Goal: Find specific page/section: Find specific page/section

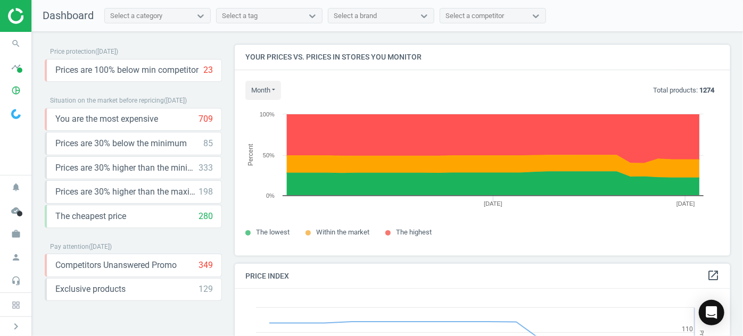
scroll to position [260, 503]
click at [15, 236] on icon "work" at bounding box center [16, 234] width 20 height 20
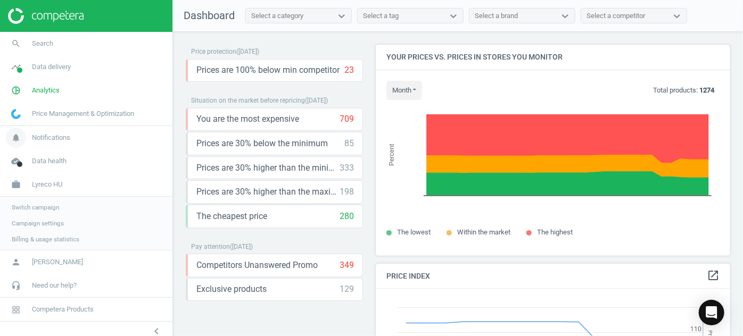
scroll to position [260, 362]
click at [46, 208] on span "Switch campaign" at bounding box center [35, 207] width 47 height 9
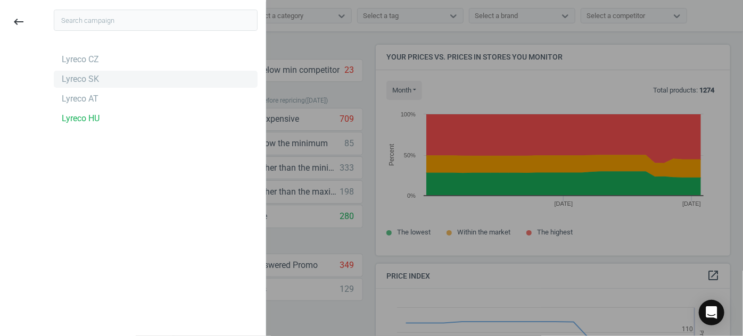
click at [94, 78] on div "Lyreco SK" at bounding box center [80, 79] width 37 height 12
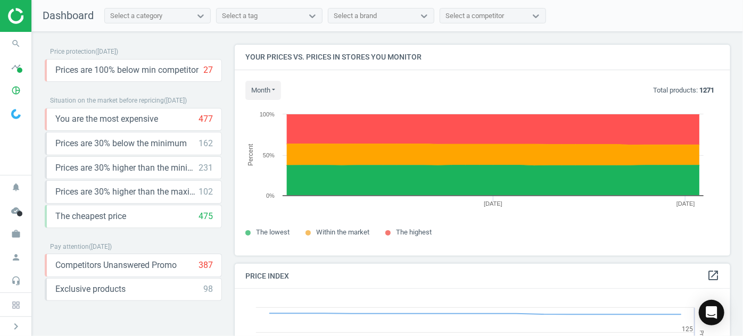
scroll to position [260, 503]
click at [21, 44] on icon "search" at bounding box center [16, 44] width 20 height 20
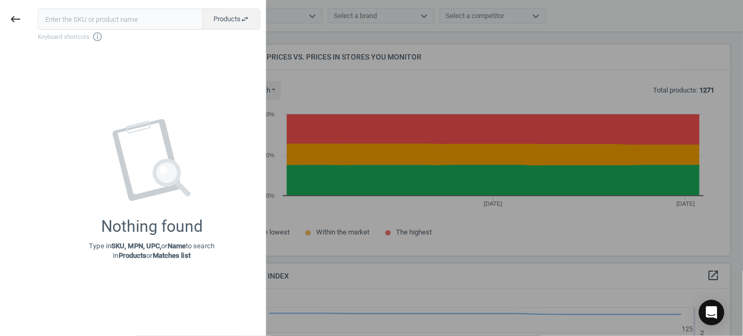
click at [120, 25] on input "text" at bounding box center [120, 19] width 165 height 21
type input "159543"
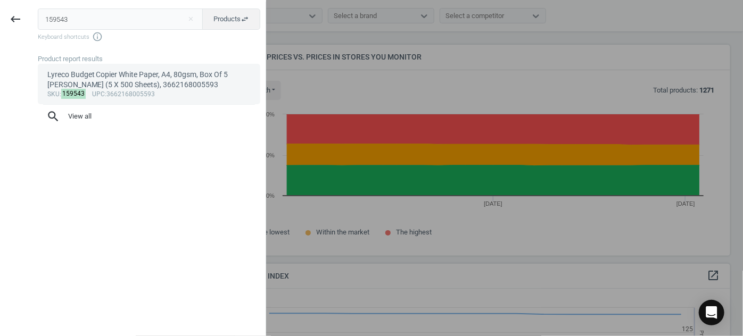
click at [103, 82] on div "Lyreco Budget Copier White Paper, A4, 80gsm, Box Of 5 Reams (5 X 500 Sheets), 3…" at bounding box center [149, 80] width 204 height 21
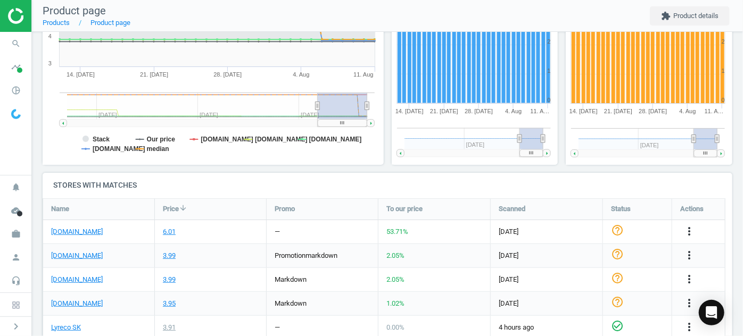
scroll to position [253, 0]
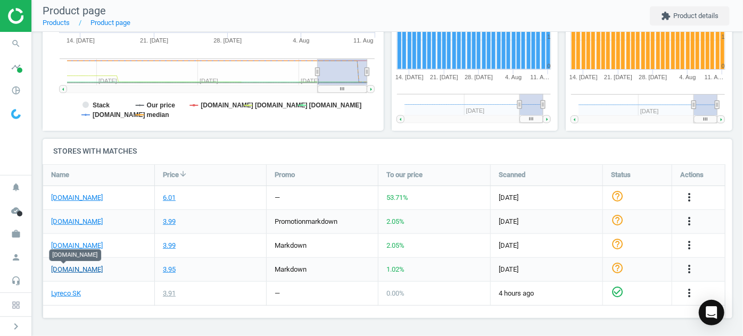
click at [65, 268] on link "[DOMAIN_NAME]" at bounding box center [77, 270] width 52 height 10
click at [11, 231] on icon "work" at bounding box center [16, 234] width 20 height 20
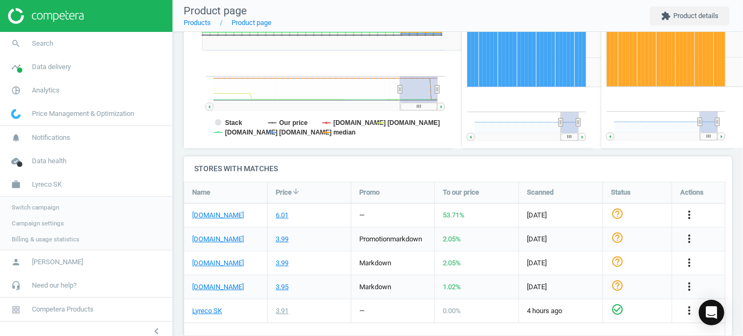
scroll to position [271, 0]
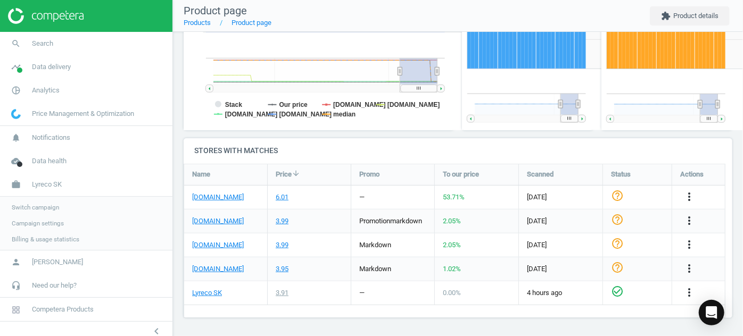
click at [35, 211] on span "Switch campaign" at bounding box center [35, 207] width 47 height 9
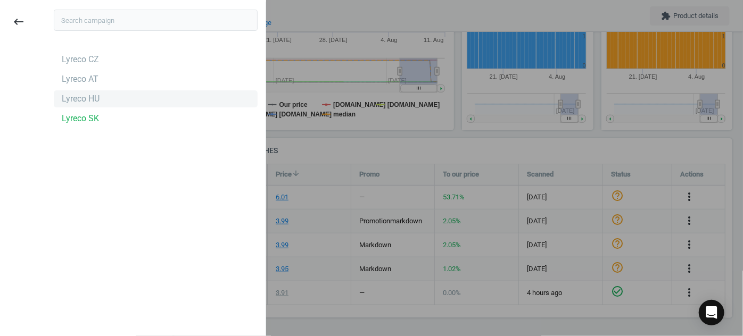
click at [103, 98] on div "Lyreco HU" at bounding box center [156, 98] width 204 height 17
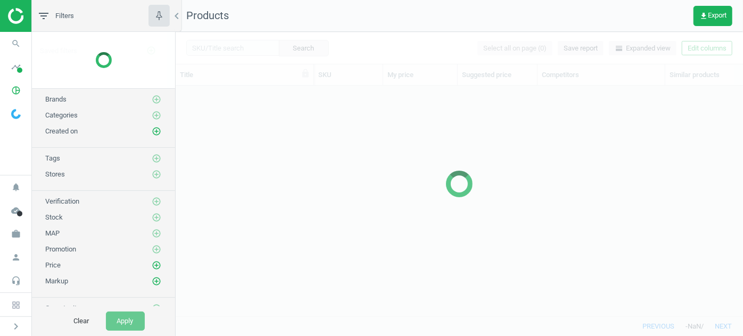
scroll to position [216, 560]
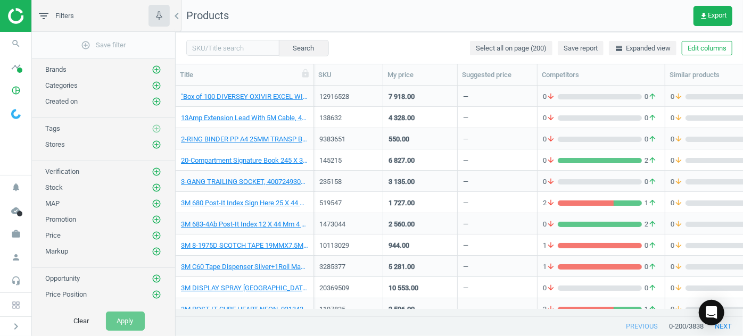
click at [17, 16] on img at bounding box center [46, 16] width 76 height 16
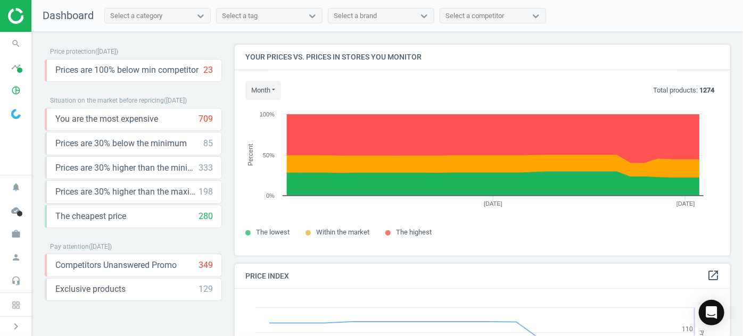
scroll to position [260, 503]
click at [16, 233] on icon "work" at bounding box center [16, 234] width 20 height 20
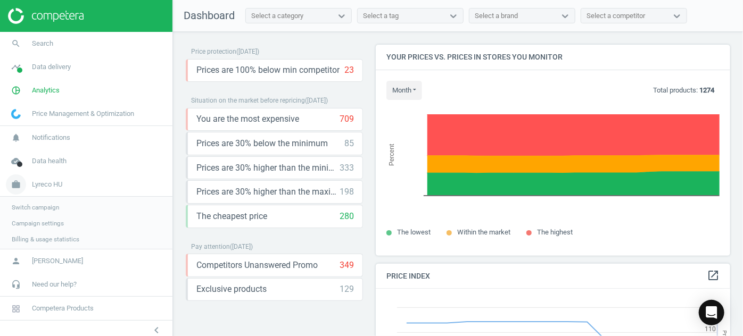
scroll to position [260, 362]
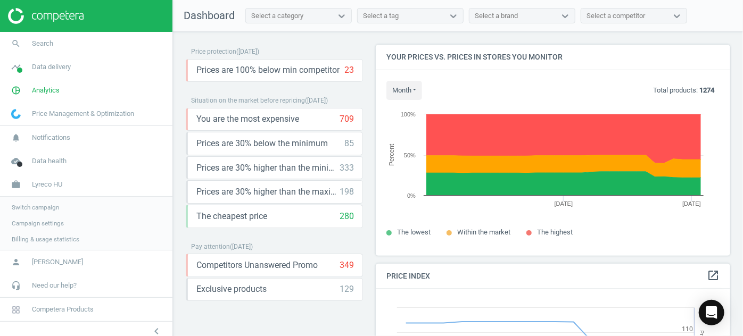
click at [47, 206] on span "Switch campaign" at bounding box center [35, 207] width 47 height 9
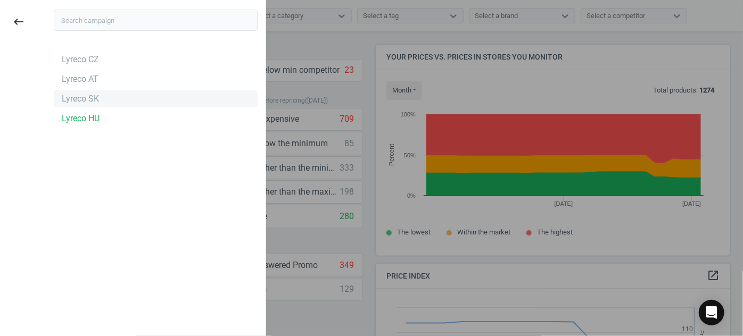
click at [89, 100] on div "Lyreco SK" at bounding box center [80, 99] width 37 height 12
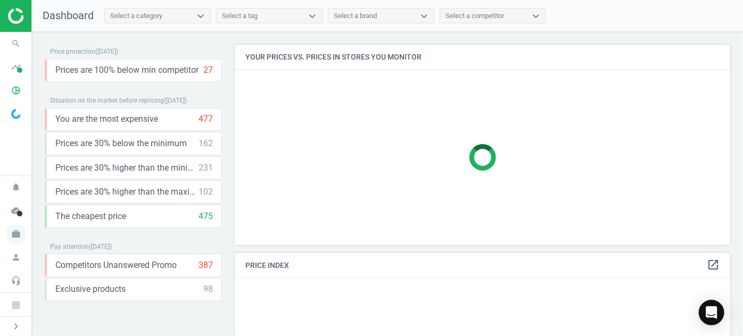
scroll to position [5, 5]
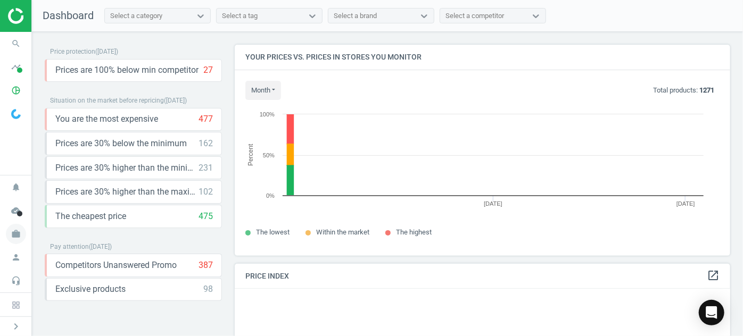
click at [18, 234] on icon "work" at bounding box center [16, 234] width 20 height 20
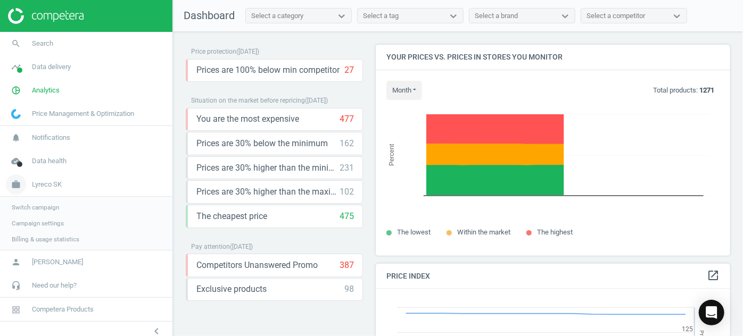
scroll to position [260, 362]
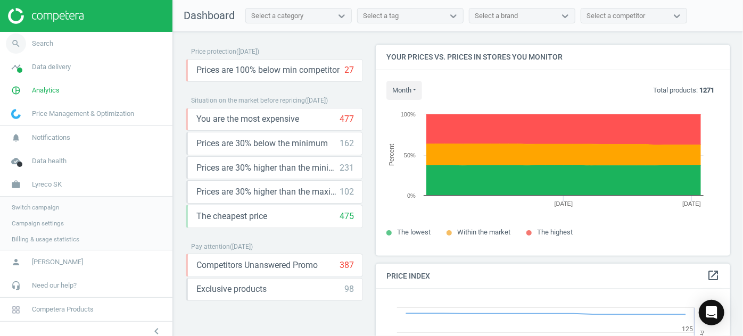
click at [10, 39] on icon "search" at bounding box center [16, 44] width 20 height 20
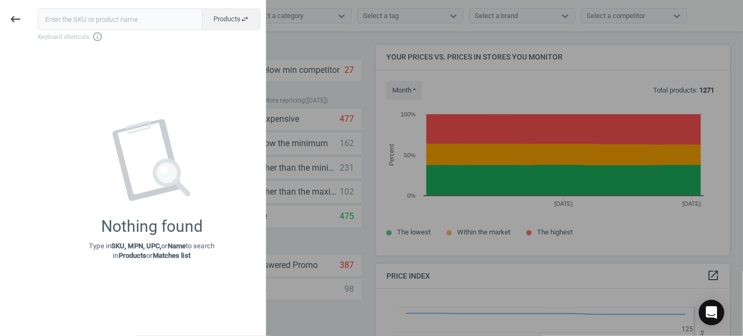
click at [78, 16] on input "text" at bounding box center [120, 19] width 165 height 21
type input "157796"
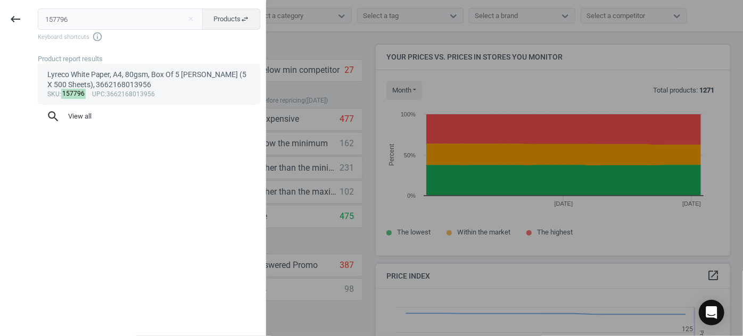
click at [134, 87] on div "Lyreco White Paper, A4, 80gsm, Box Of 5 [PERSON_NAME] (5 X 500 Sheets), 3662168…" at bounding box center [149, 80] width 204 height 21
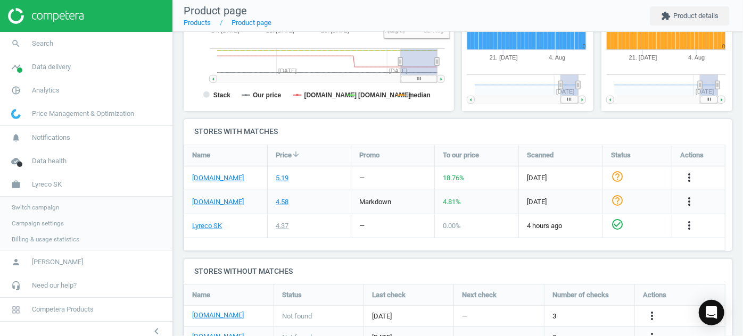
scroll to position [316, 0]
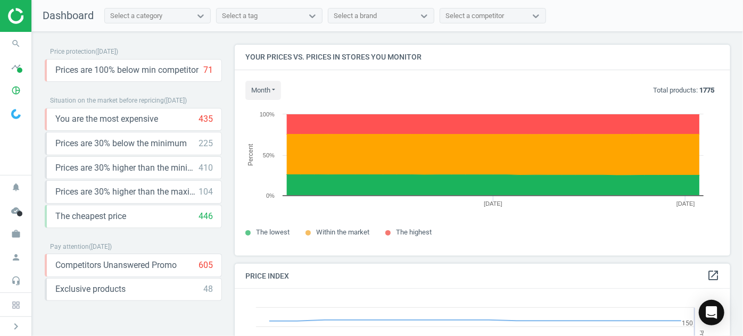
scroll to position [260, 503]
click at [13, 235] on icon "work" at bounding box center [16, 234] width 20 height 20
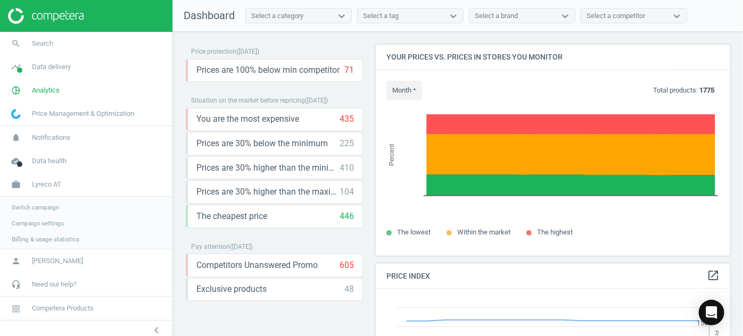
scroll to position [260, 362]
click at [46, 205] on span "Switch campaign" at bounding box center [35, 207] width 47 height 9
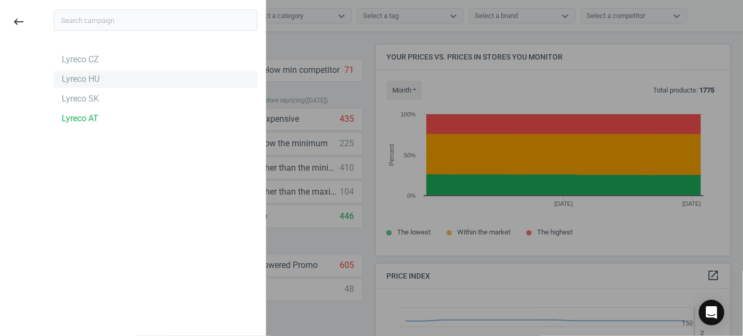
click at [98, 80] on div "Lyreco HU" at bounding box center [156, 79] width 204 height 17
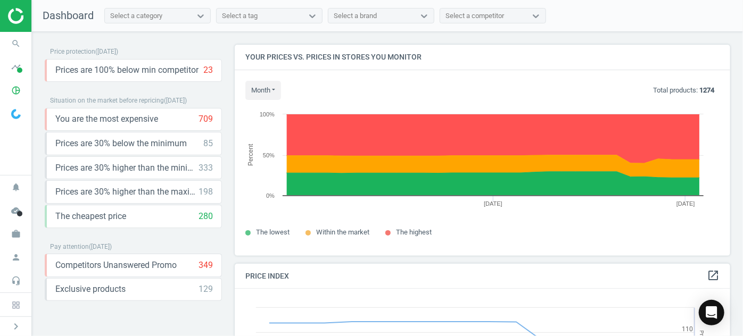
scroll to position [260, 503]
